Goal: Transaction & Acquisition: Purchase product/service

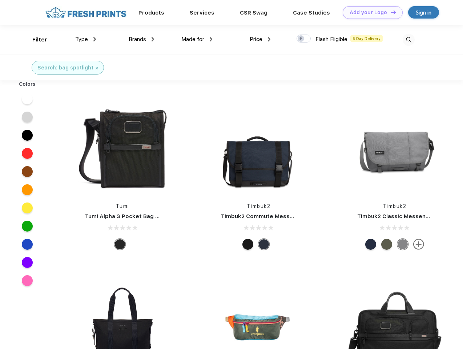
click at [370, 12] on link "Add your Logo Design Tool" at bounding box center [373, 12] width 60 height 13
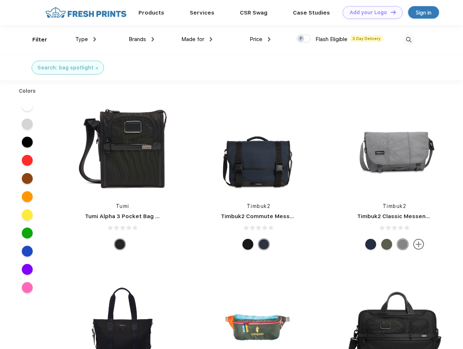
click at [0, 0] on div "Design Tool" at bounding box center [0, 0] width 0 height 0
click at [390, 12] on link "Add your Logo Design Tool" at bounding box center [373, 12] width 60 height 13
click at [35, 40] on div "Filter" at bounding box center [39, 40] width 15 height 8
click at [86, 39] on span "Type" at bounding box center [81, 39] width 13 height 7
click at [141, 39] on span "Brands" at bounding box center [137, 39] width 17 height 7
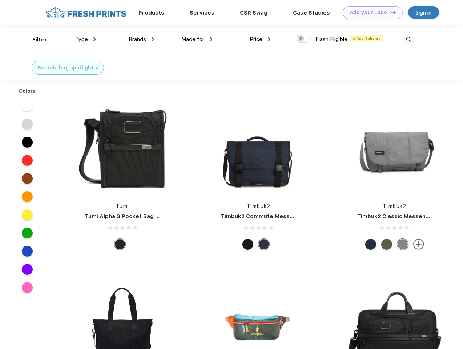
click at [197, 39] on span "Made for" at bounding box center [192, 39] width 23 height 7
click at [260, 39] on span "Price" at bounding box center [256, 39] width 13 height 7
click at [304, 39] on div at bounding box center [304, 39] width 14 height 8
click at [301, 39] on input "checkbox" at bounding box center [299, 36] width 5 height 5
click at [408, 40] on img at bounding box center [409, 40] width 12 height 12
